Goal: Task Accomplishment & Management: Manage account settings

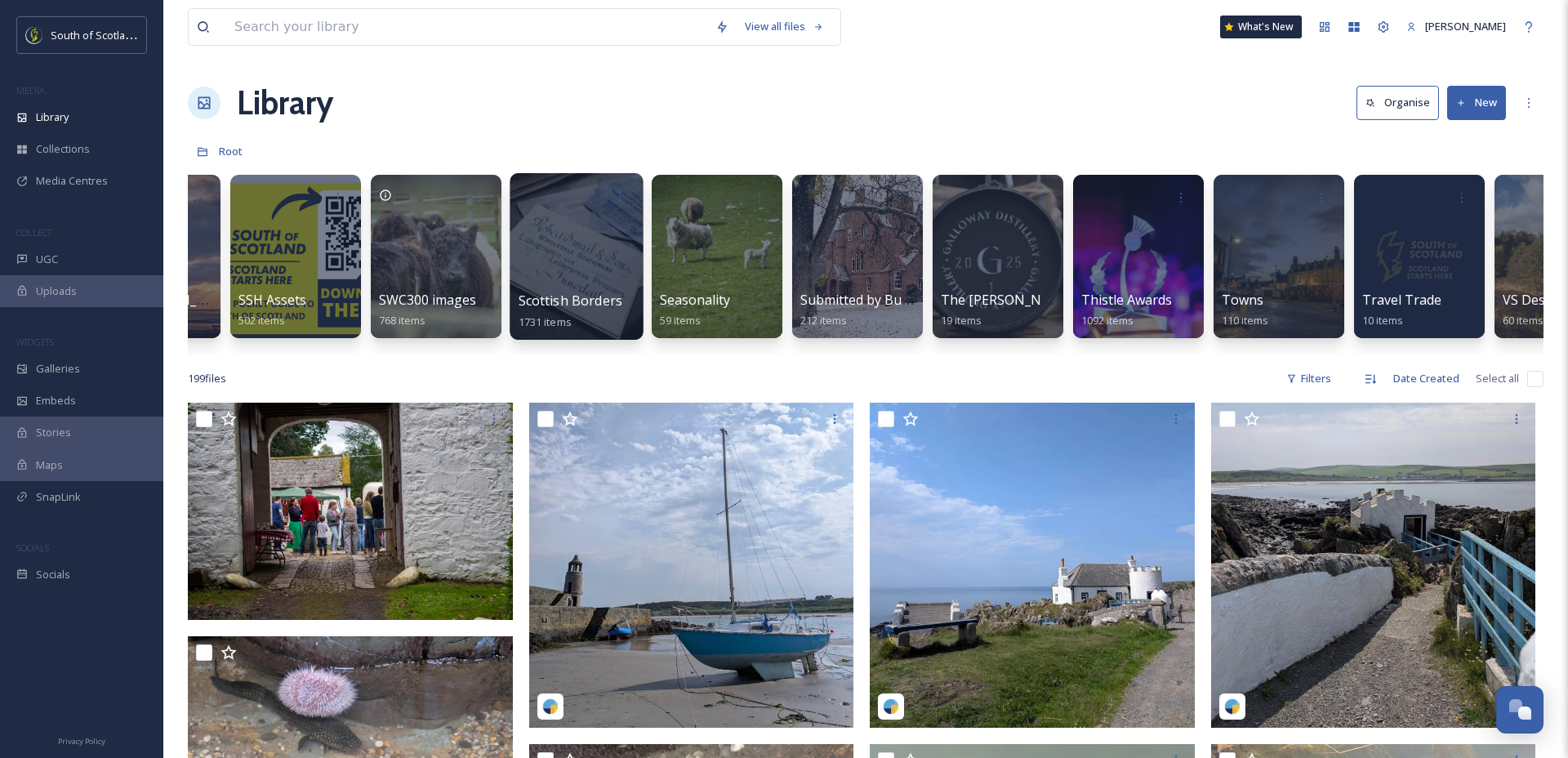
scroll to position [0, 4608]
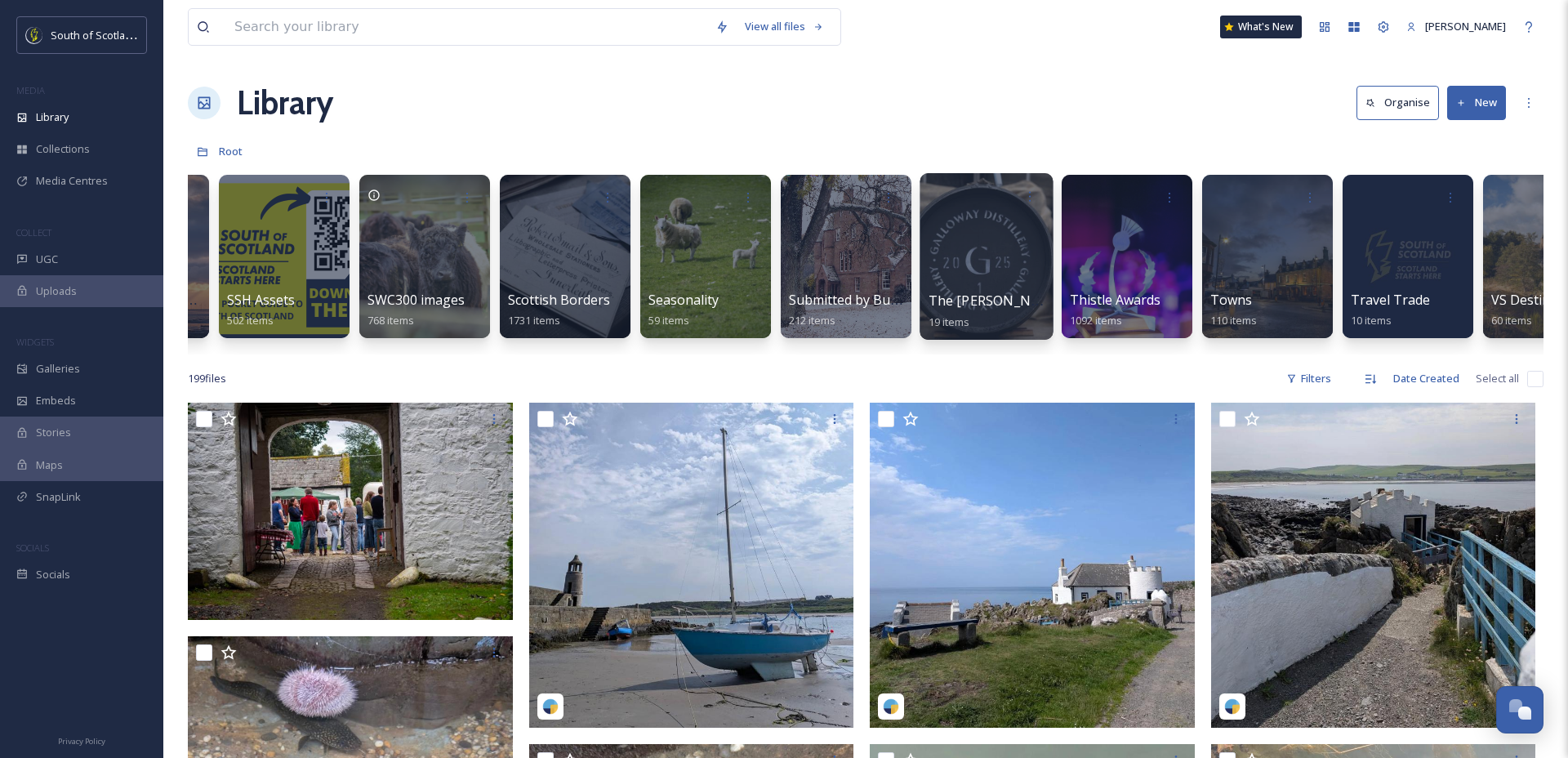
click at [987, 258] on div at bounding box center [986, 256] width 133 height 167
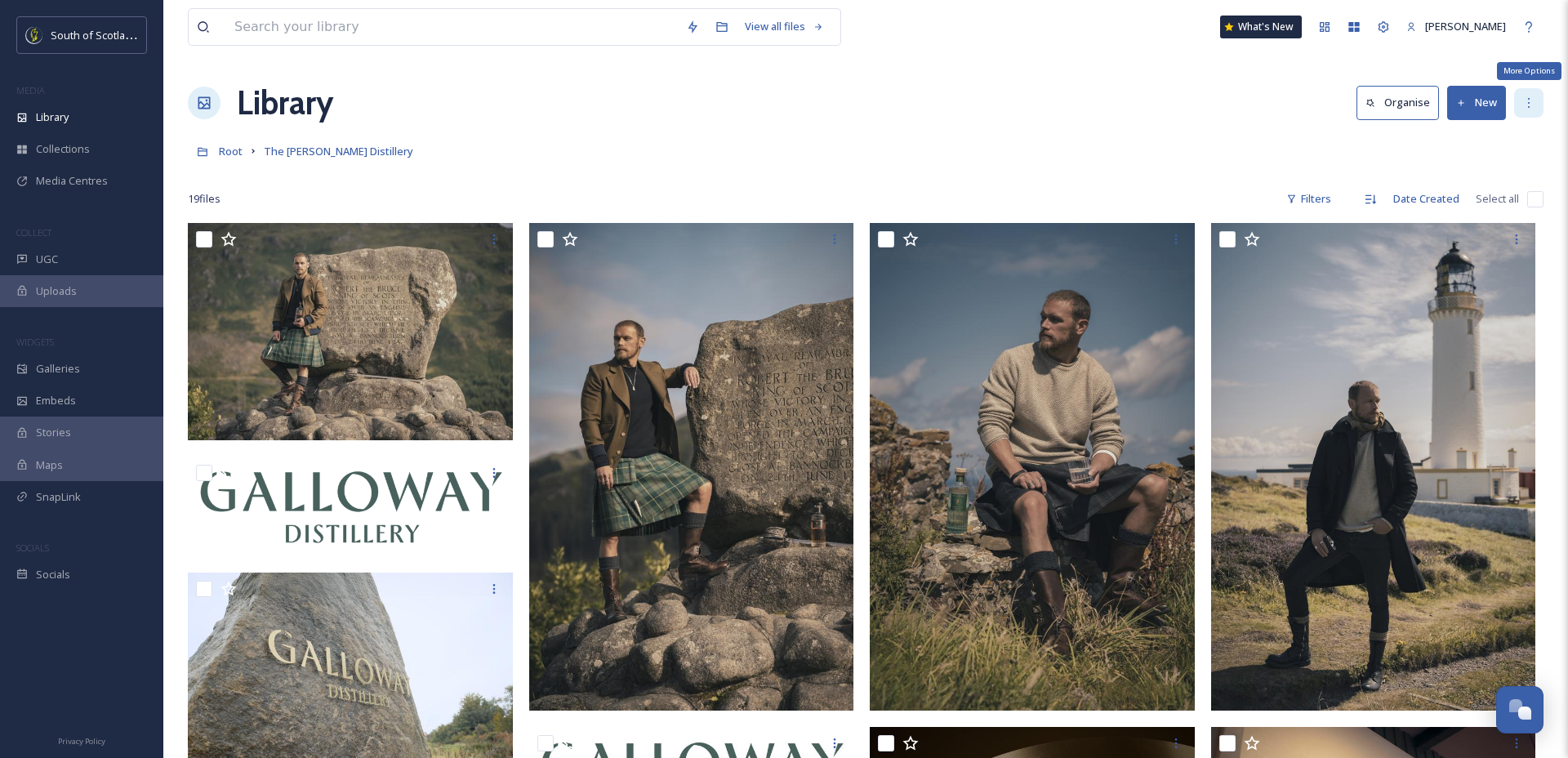
click at [1530, 103] on icon at bounding box center [1528, 103] width 14 height 14
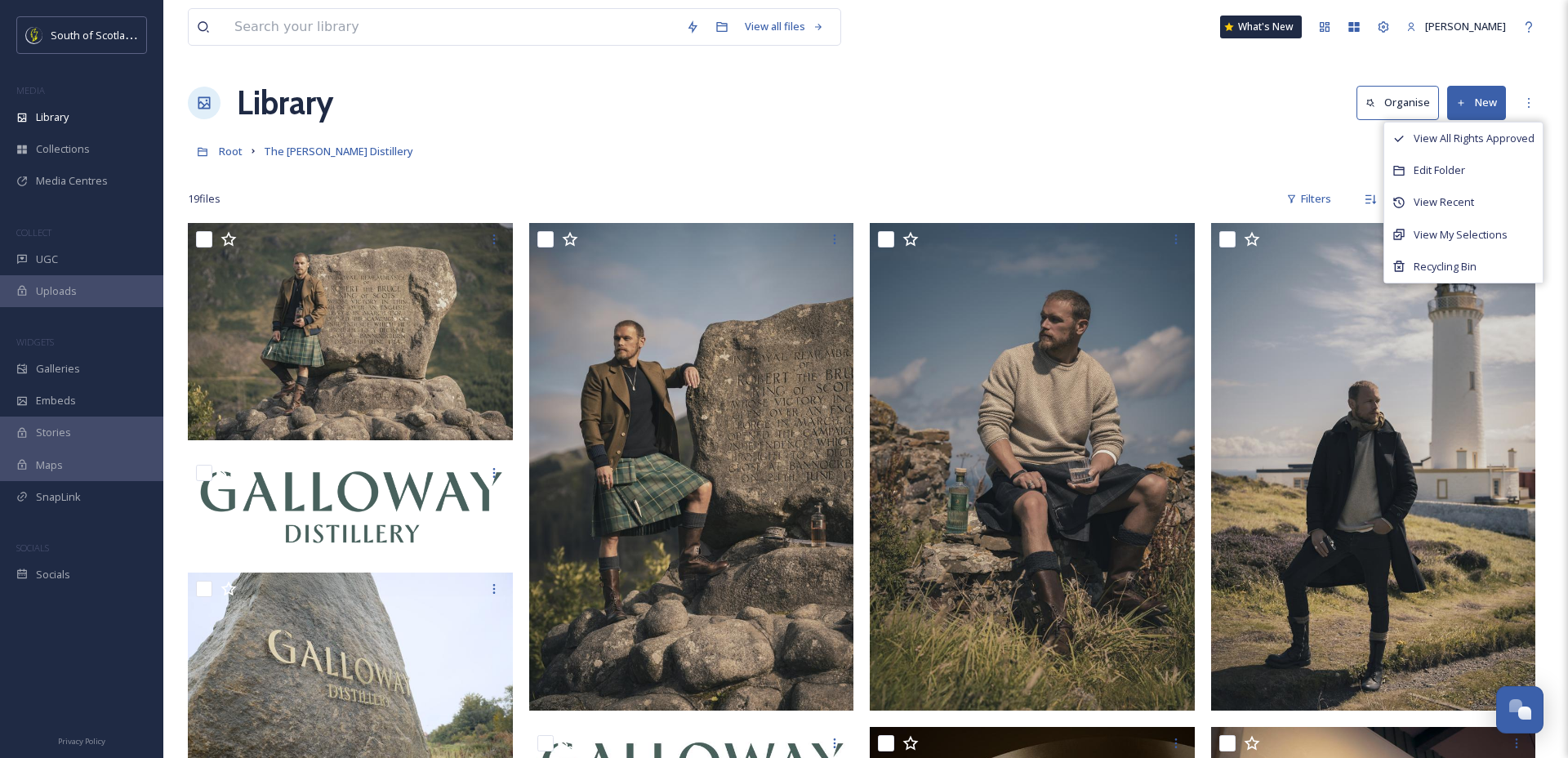
click at [1150, 145] on div "Root The [PERSON_NAME] Distillery" at bounding box center [866, 151] width 1356 height 31
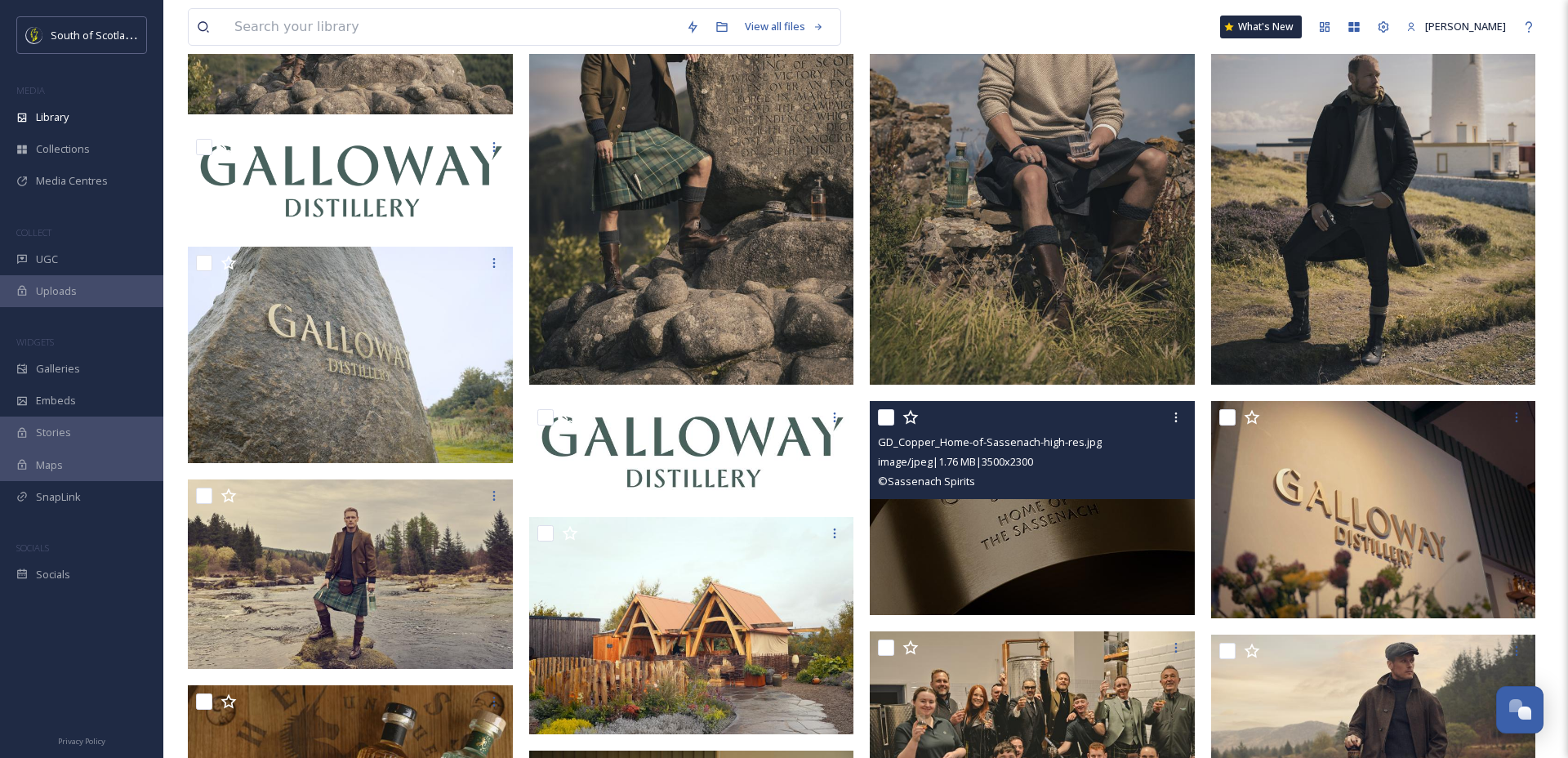
scroll to position [293, 0]
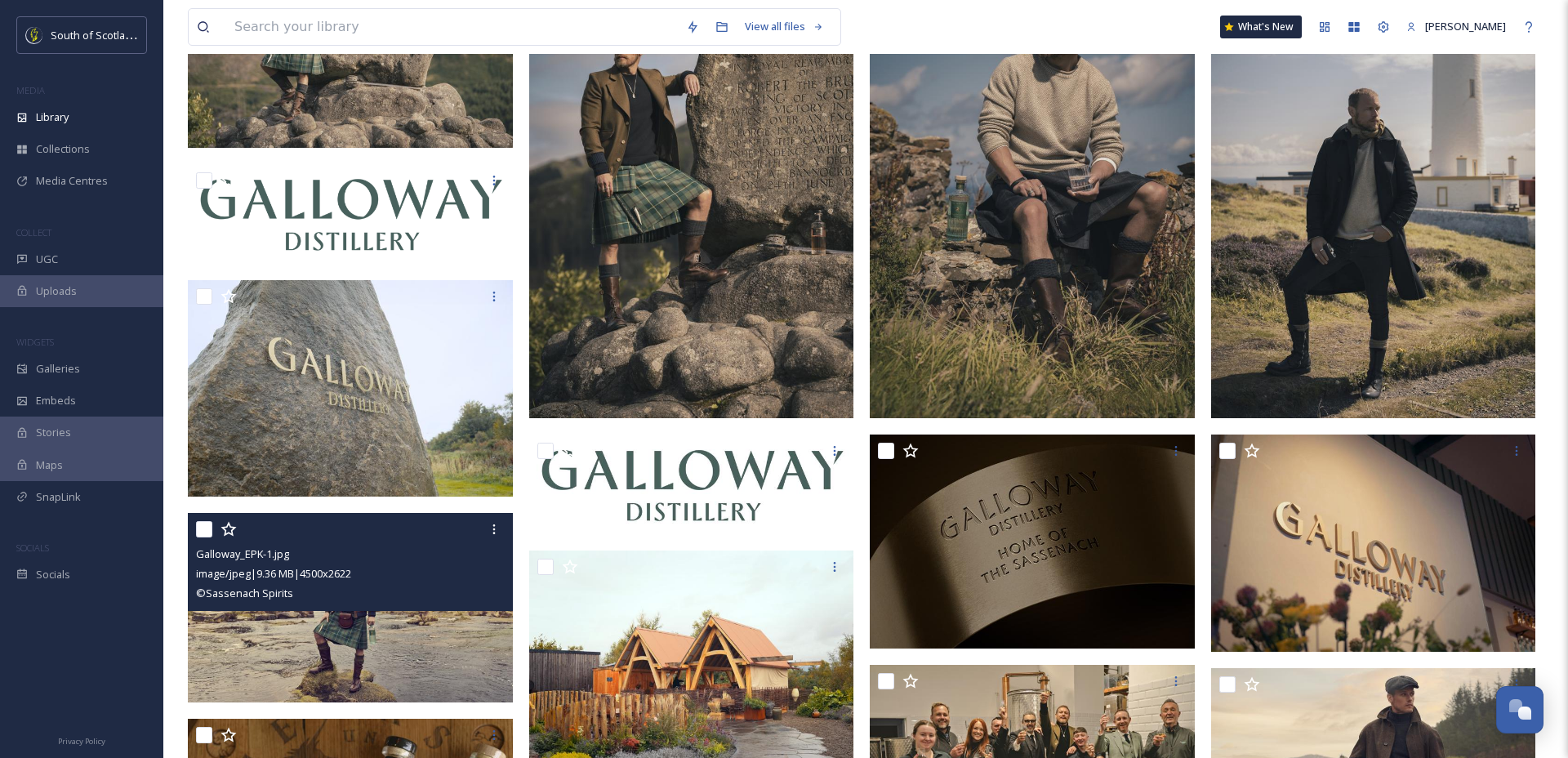
click at [202, 527] on input "checkbox" at bounding box center [204, 529] width 16 height 16
checkbox input "true"
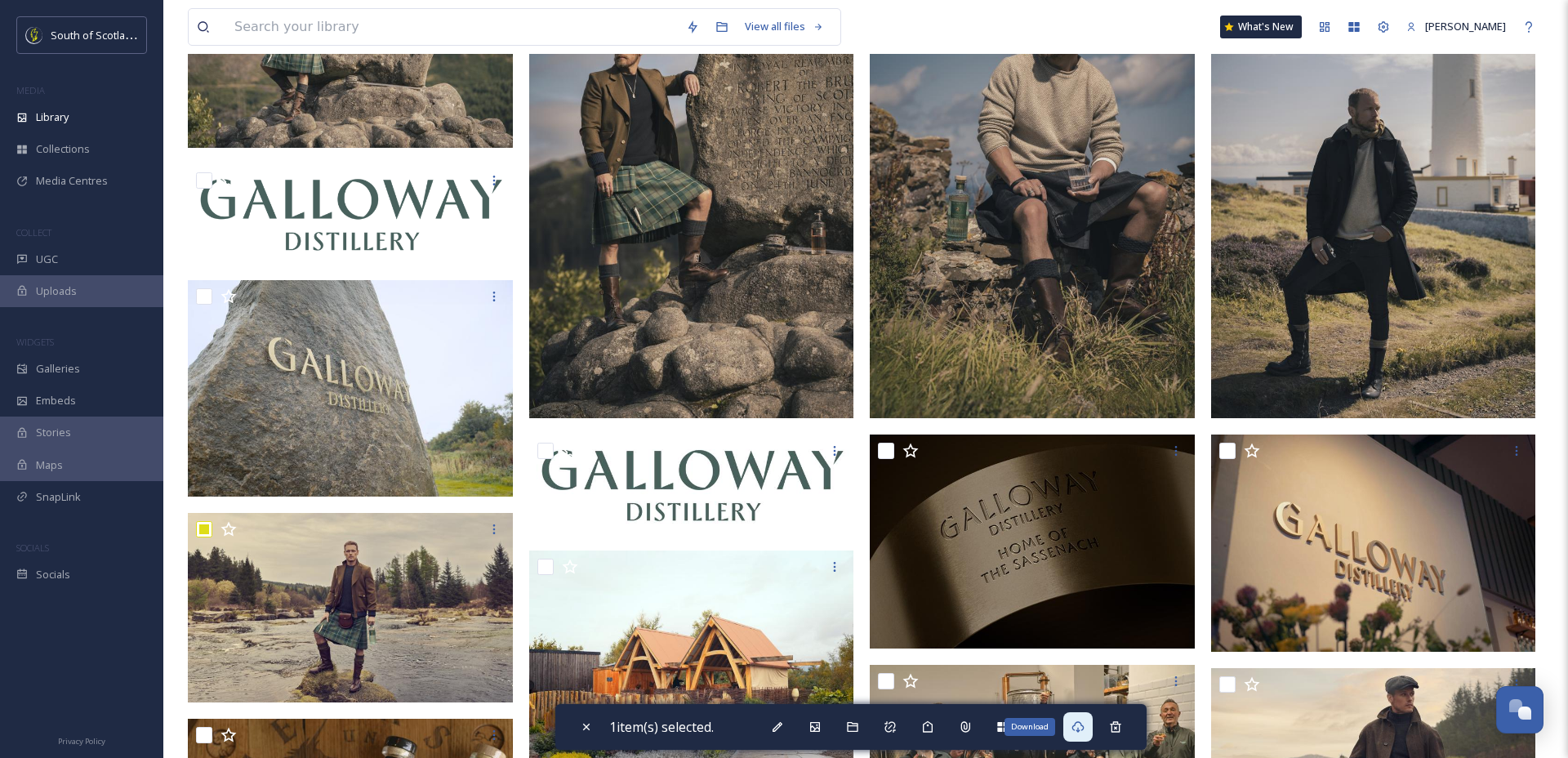
click at [1085, 724] on icon at bounding box center [1078, 726] width 13 height 12
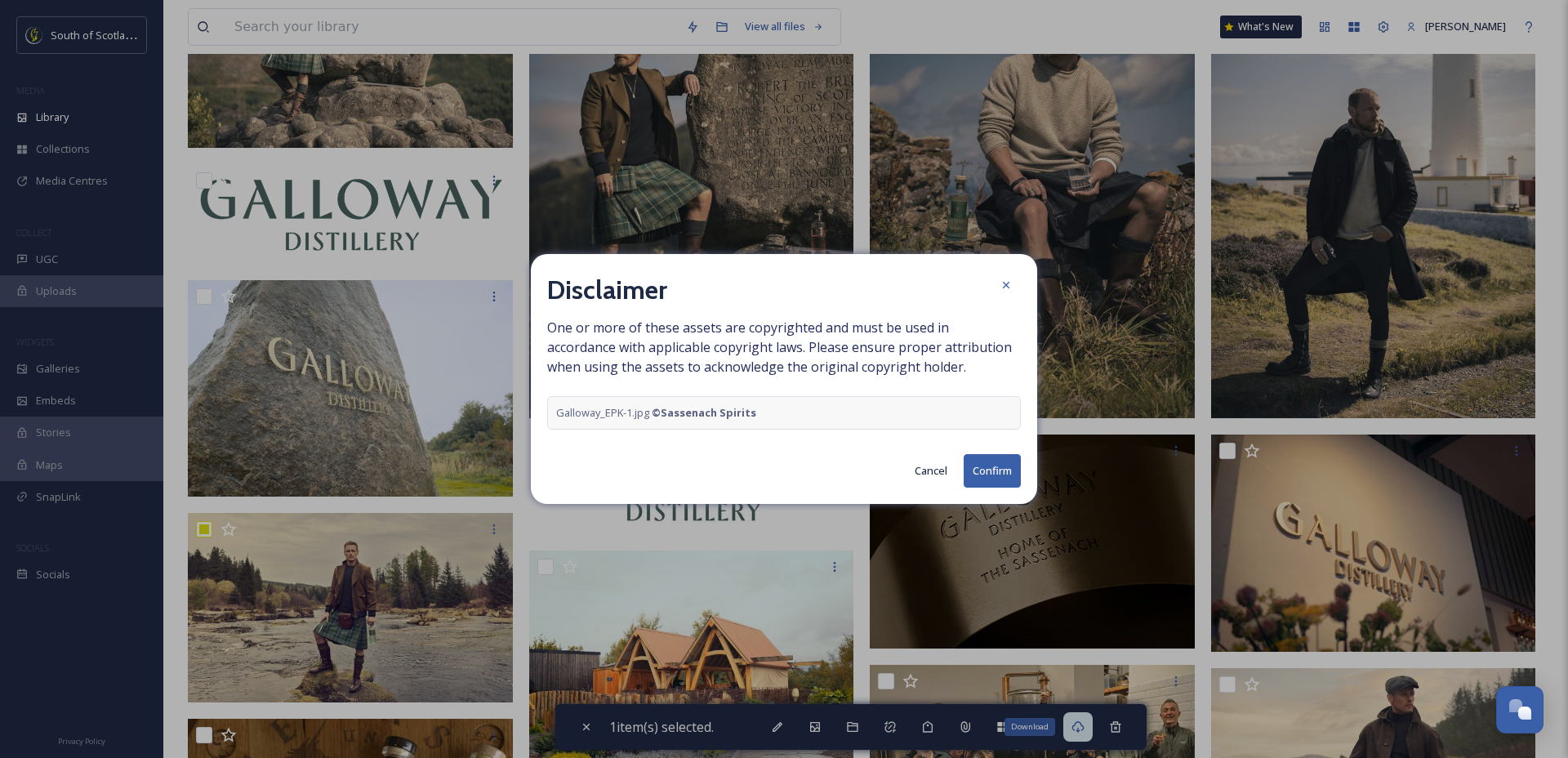
click at [995, 470] on button "Confirm" at bounding box center [991, 470] width 57 height 33
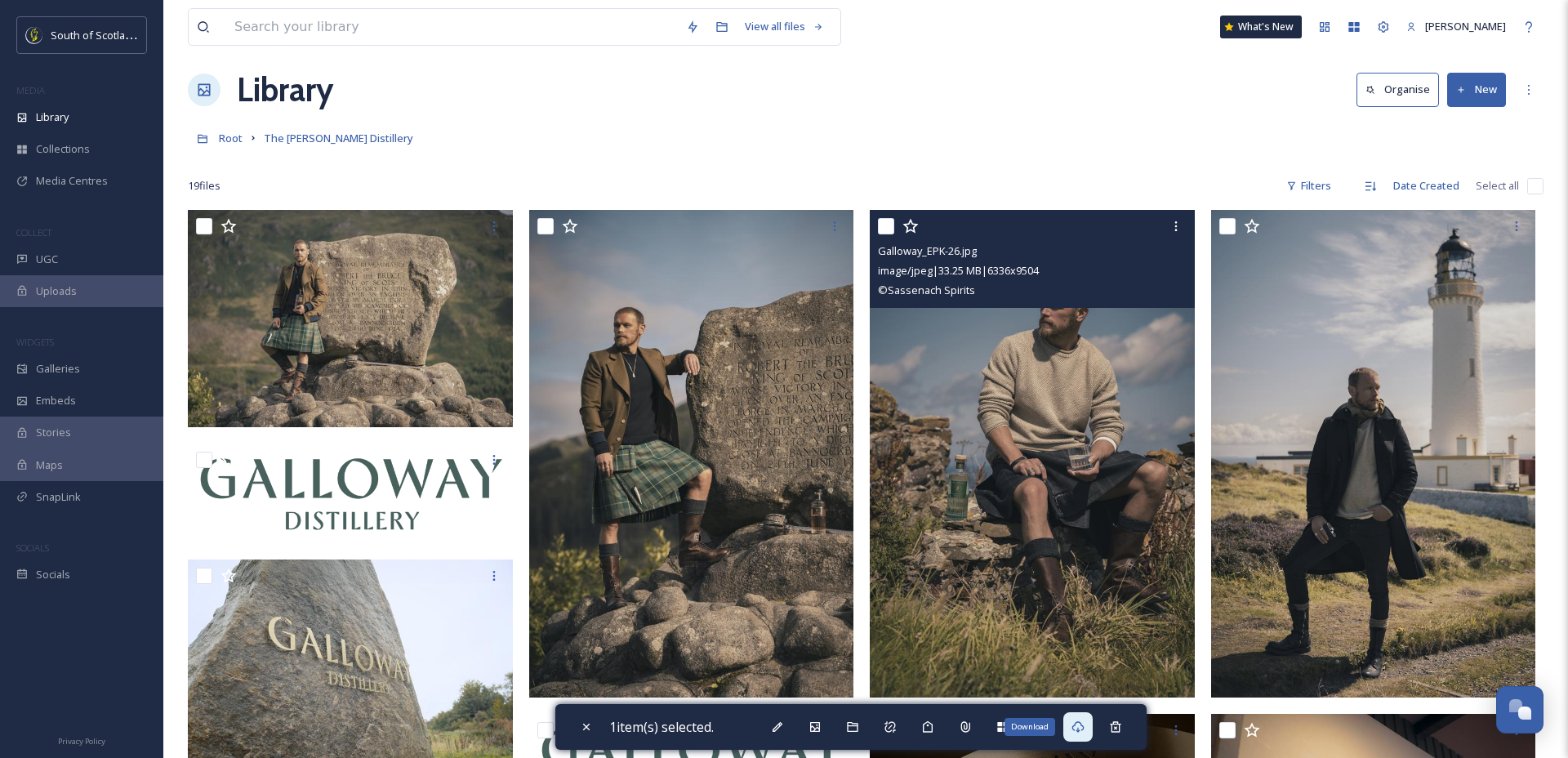
scroll to position [0, 0]
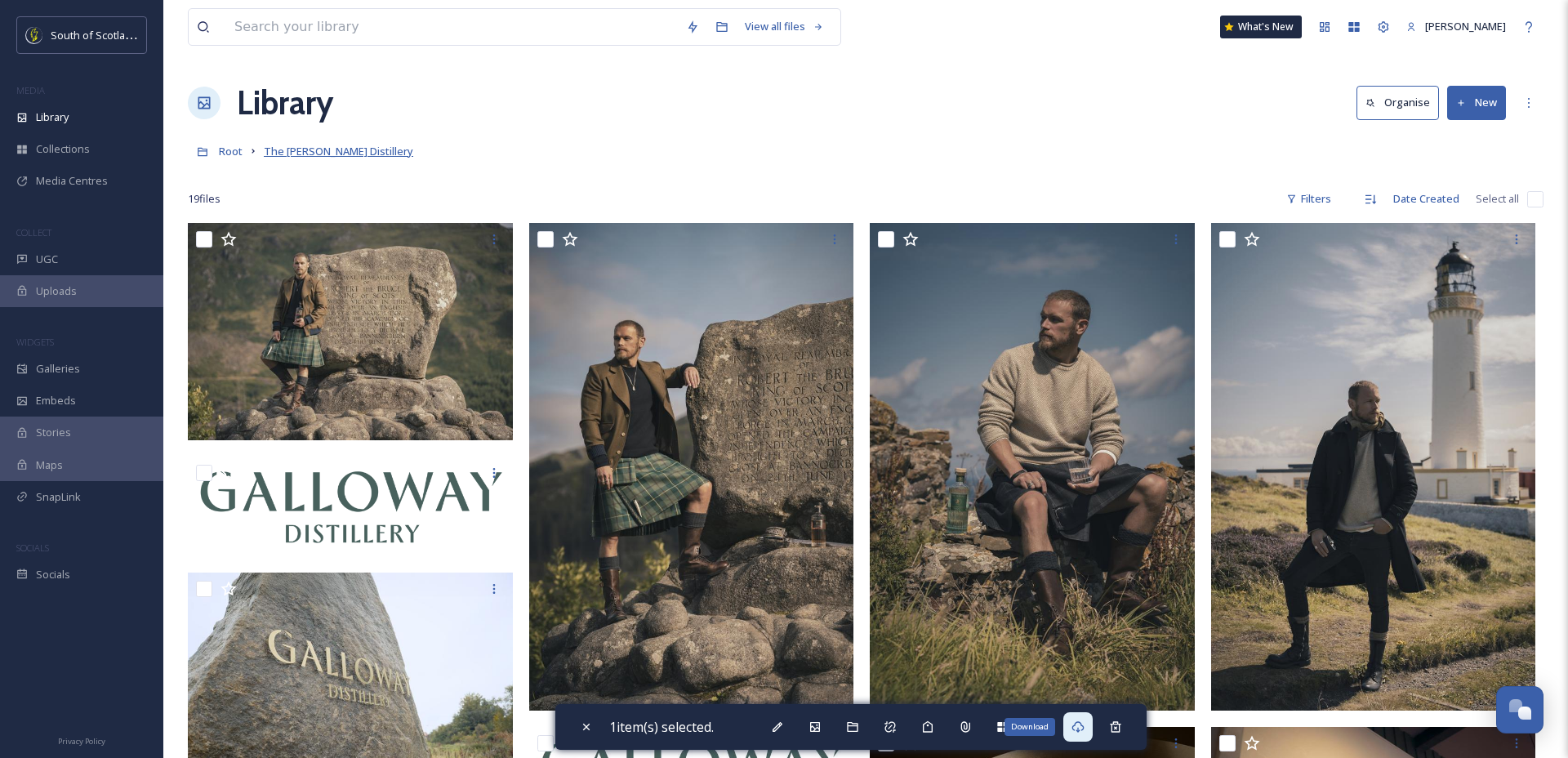
click at [347, 149] on span "The [PERSON_NAME] Distillery" at bounding box center [338, 151] width 149 height 14
